Goal: Information Seeking & Learning: Learn about a topic

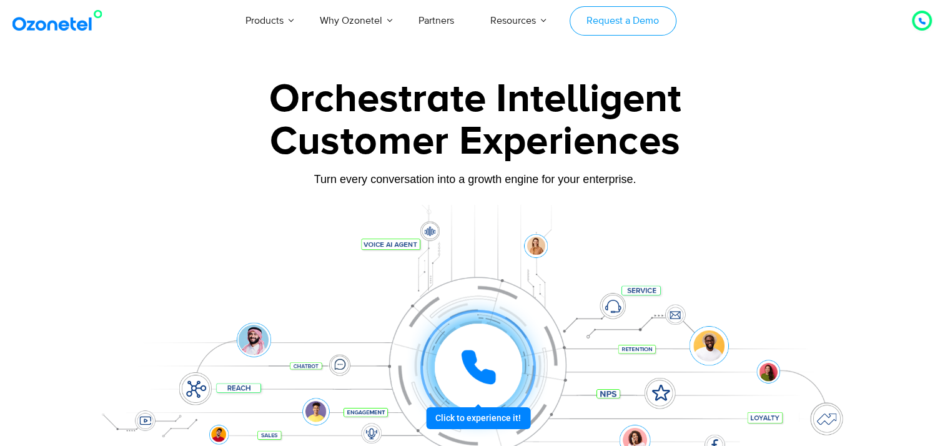
click at [599, 19] on link "Request a Demo" at bounding box center [622, 20] width 107 height 29
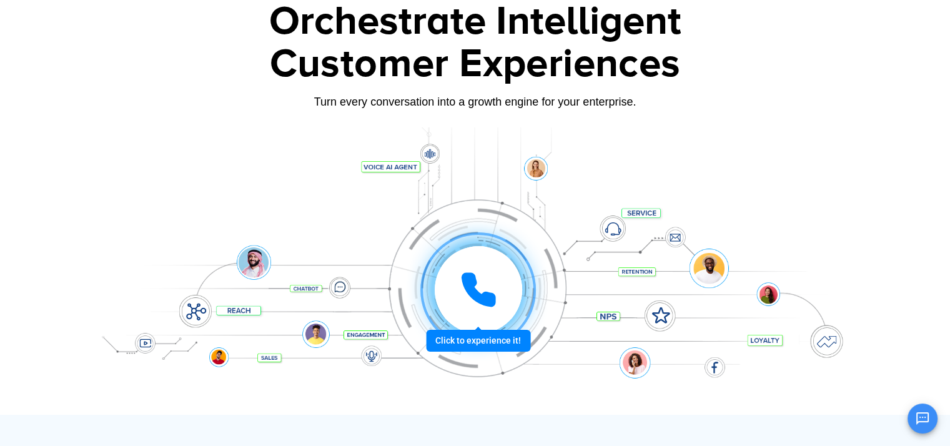
scroll to position [77, 0]
click at [472, 283] on icon at bounding box center [478, 289] width 31 height 31
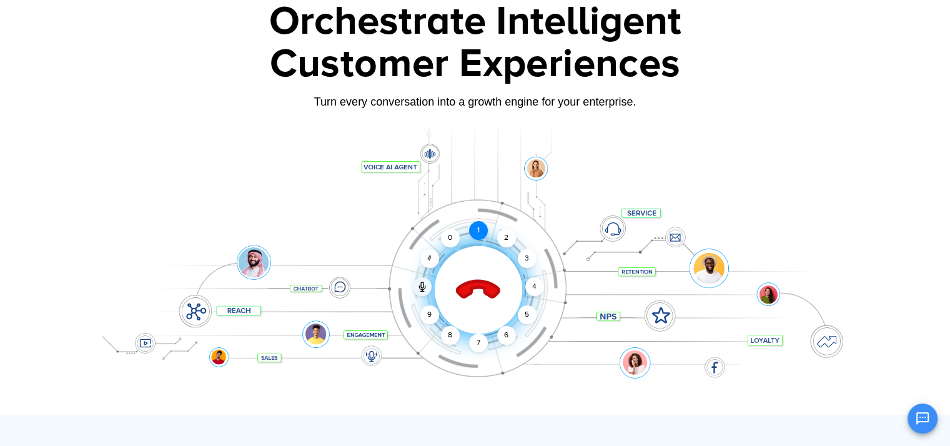
click at [481, 233] on div "1" at bounding box center [478, 230] width 19 height 19
click at [523, 258] on div "3" at bounding box center [526, 258] width 19 height 19
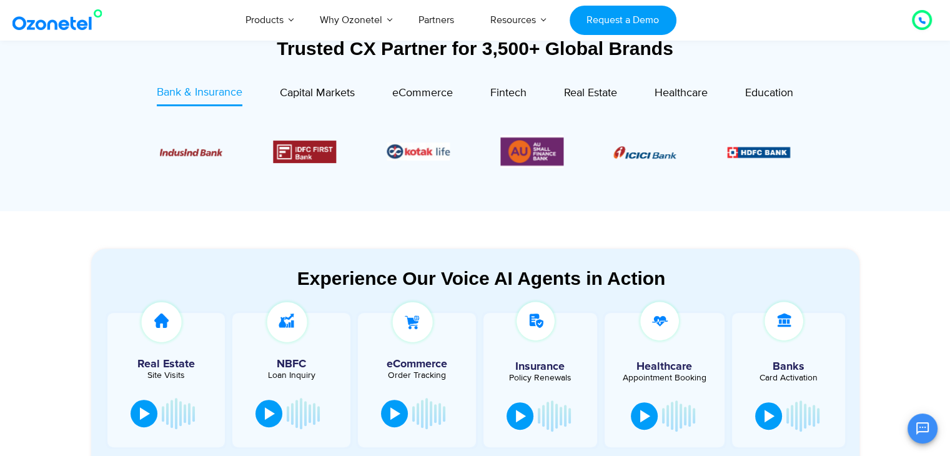
scroll to position [562, 0]
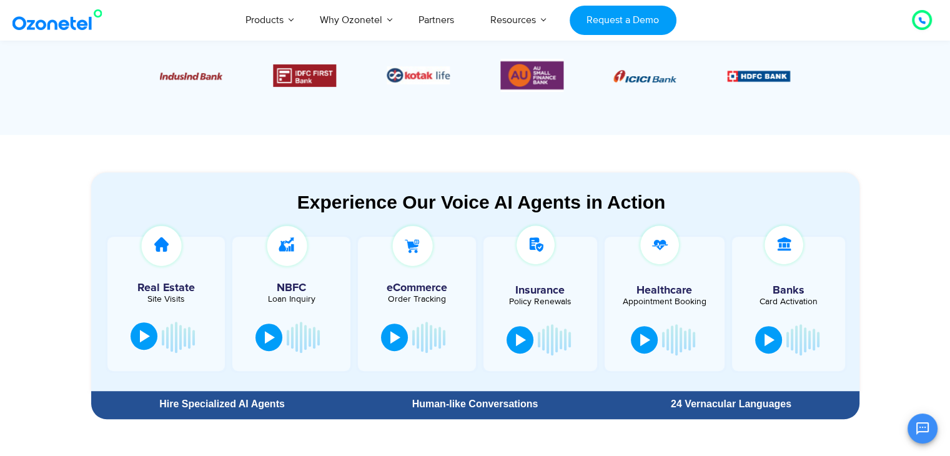
click at [150, 333] on button at bounding box center [143, 335] width 27 height 27
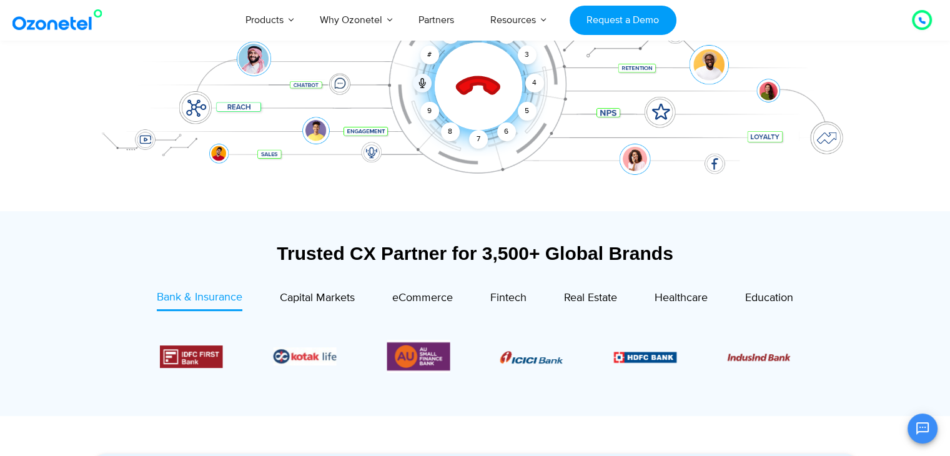
scroll to position [277, 0]
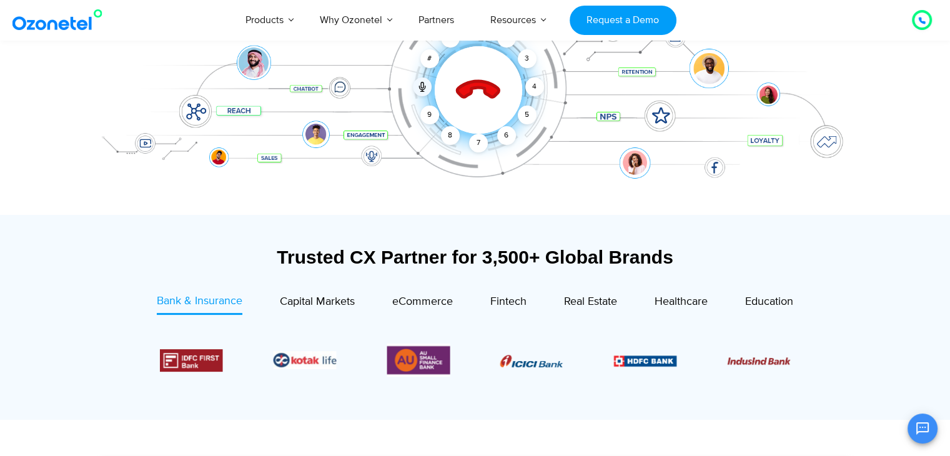
click at [472, 102] on icon at bounding box center [477, 90] width 53 height 53
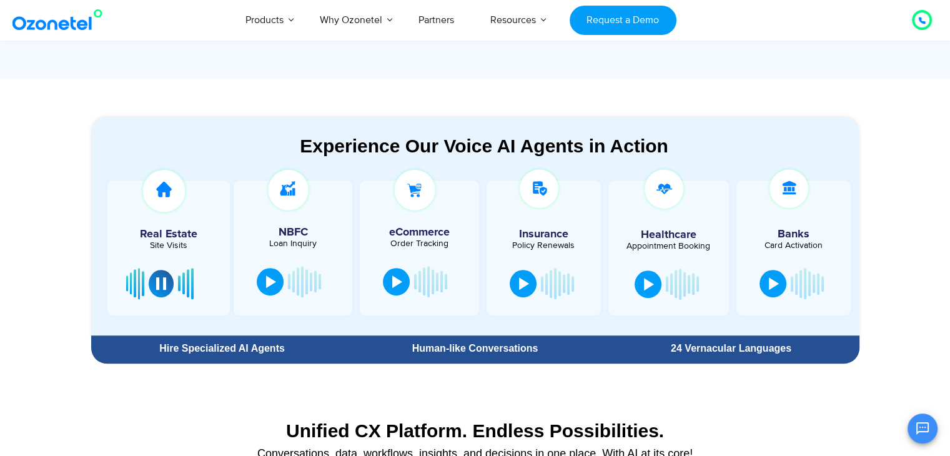
scroll to position [619, 0]
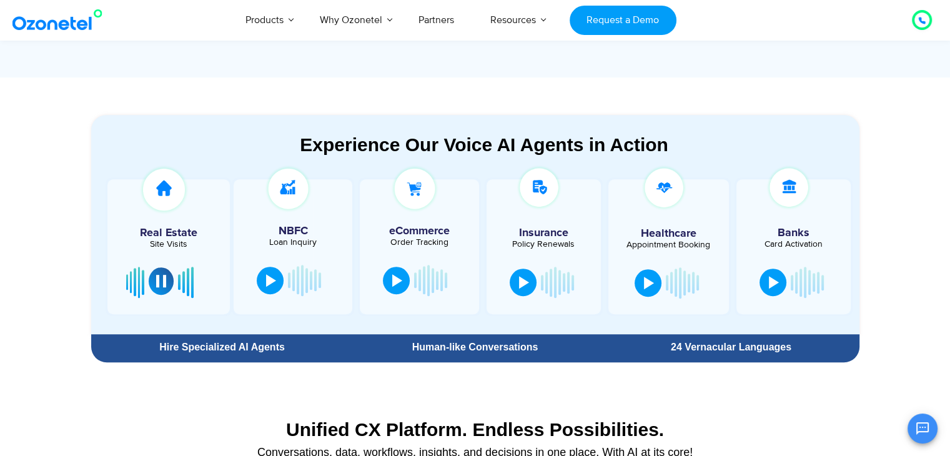
click at [165, 277] on div at bounding box center [161, 281] width 10 height 12
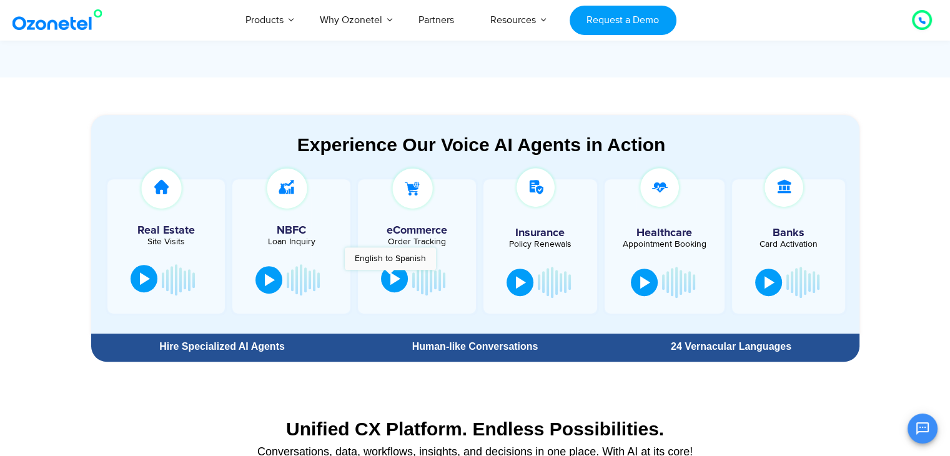
click at [390, 276] on div at bounding box center [395, 278] width 10 height 12
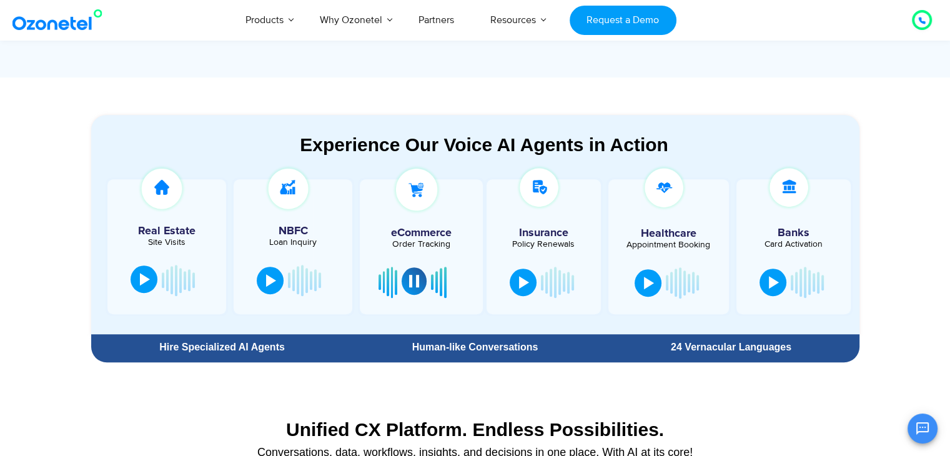
click at [413, 271] on button at bounding box center [413, 280] width 25 height 27
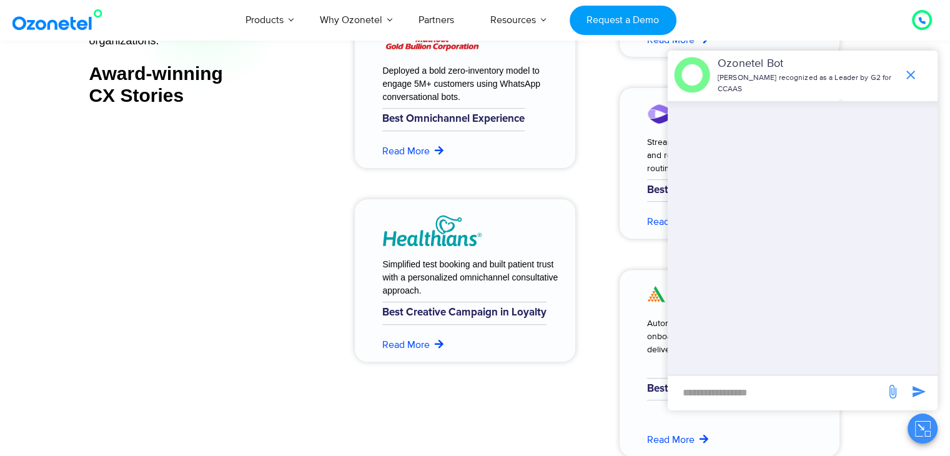
scroll to position [5189, 0]
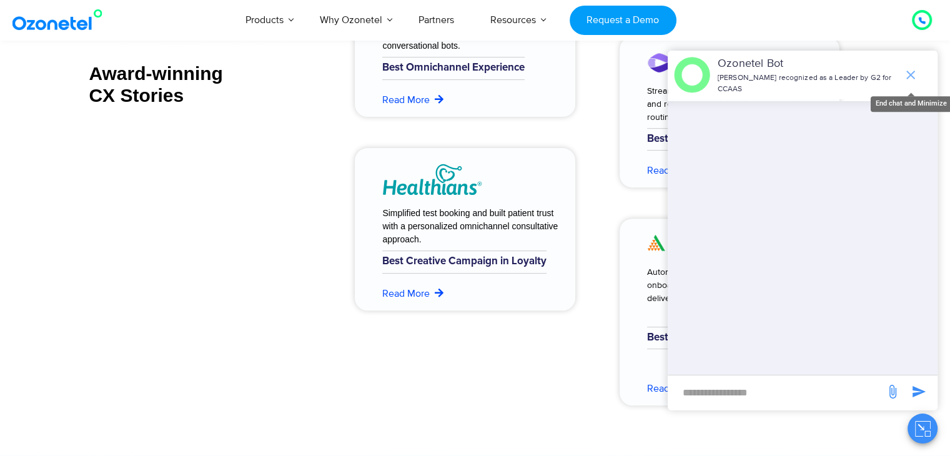
click at [900, 76] on span "end chat or minimize" at bounding box center [910, 74] width 25 height 25
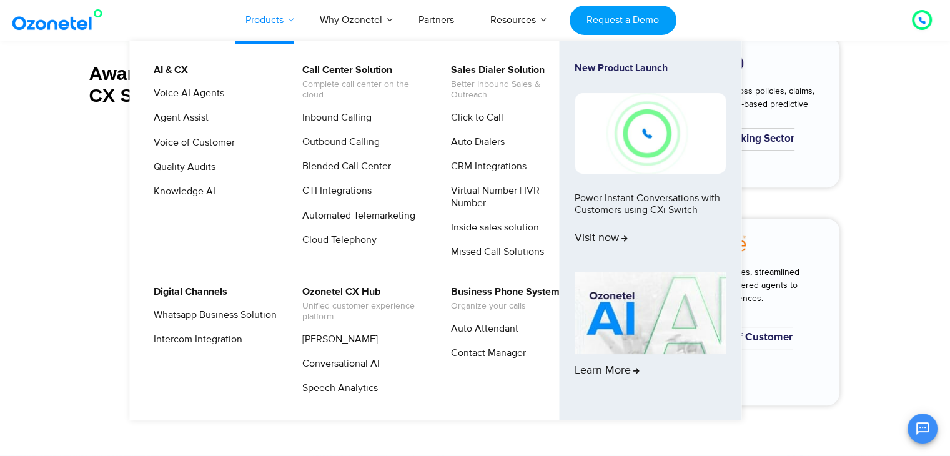
click at [260, 19] on link "Products" at bounding box center [264, 19] width 74 height 41
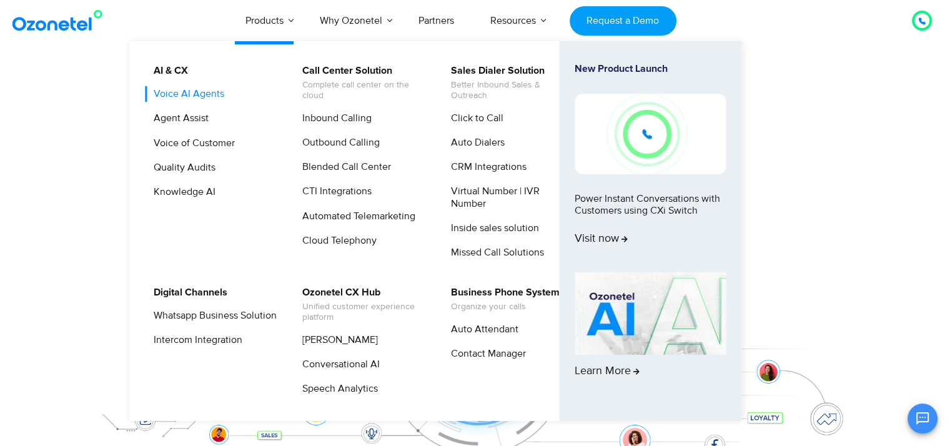
click at [196, 98] on link "Voice AI Agents" at bounding box center [185, 94] width 81 height 16
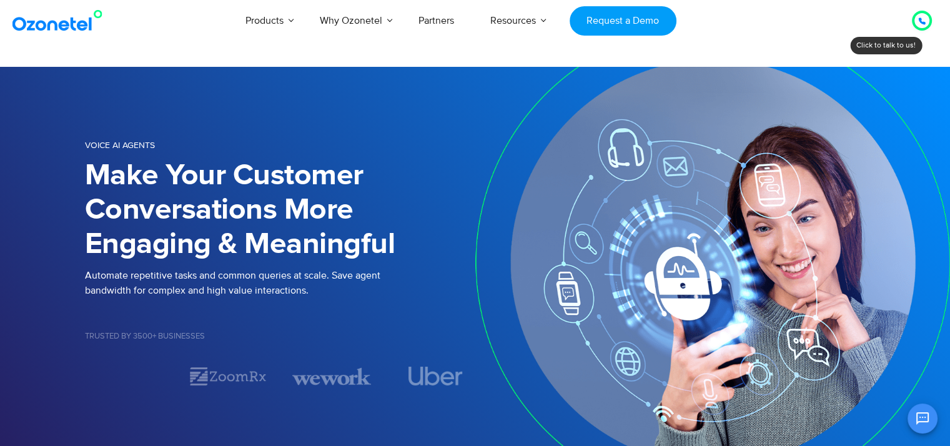
click at [327, 276] on p "Automate repetitive tasks and common queries at scale. Save agent bandwidth for…" at bounding box center [280, 283] width 390 height 30
